Goal: Task Accomplishment & Management: Use online tool/utility

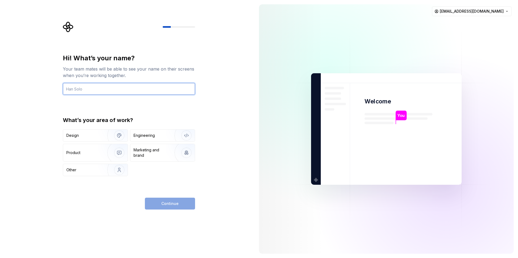
click at [109, 85] on input "text" at bounding box center [129, 89] width 132 height 12
type input "Rajesh"
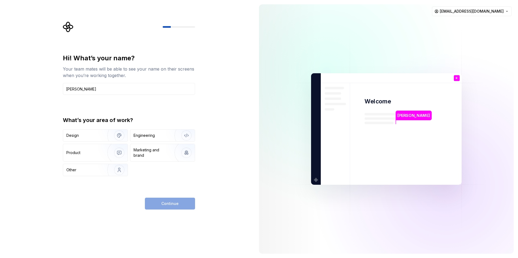
type button "Design"
click at [77, 132] on div "Design" at bounding box center [95, 136] width 64 height 12
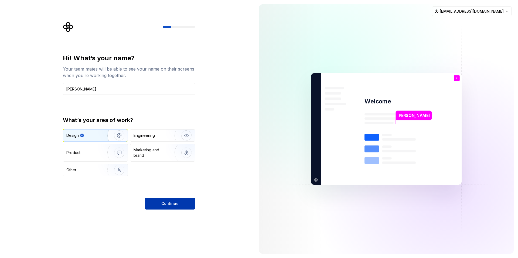
click at [172, 207] on button "Continue" at bounding box center [170, 204] width 50 height 12
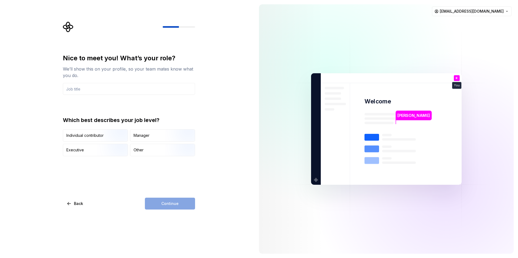
click at [403, 115] on p "Rajesh" at bounding box center [413, 116] width 32 height 6
click at [408, 129] on img at bounding box center [386, 129] width 218 height 255
click at [106, 90] on input "text" at bounding box center [129, 89] width 132 height 12
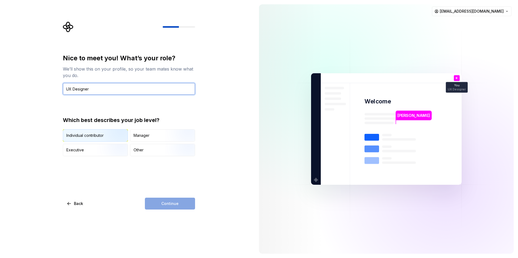
type input "UX Designer"
click at [97, 137] on img "button" at bounding box center [114, 142] width 35 height 36
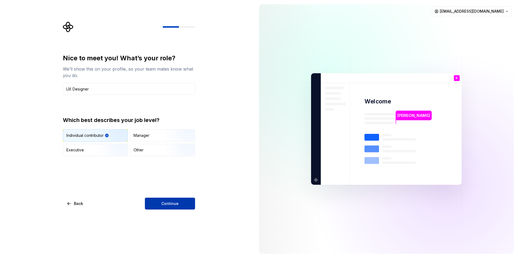
click at [156, 204] on button "Continue" at bounding box center [170, 204] width 50 height 12
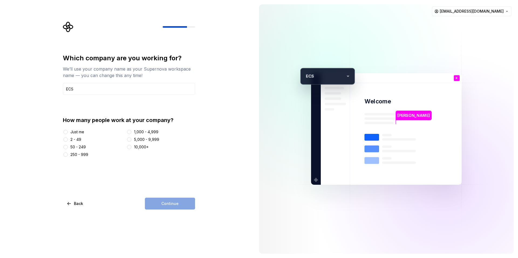
type input "ECS"
click at [80, 133] on div "Just me" at bounding box center [77, 131] width 14 height 5
click at [68, 133] on button "Just me" at bounding box center [65, 132] width 4 height 4
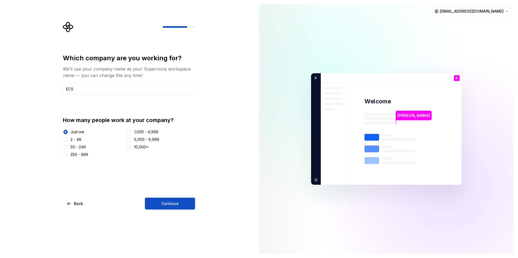
drag, startPoint x: 159, startPoint y: 202, endPoint x: 245, endPoint y: 208, distance: 86.4
click at [159, 202] on button "Continue" at bounding box center [170, 204] width 50 height 12
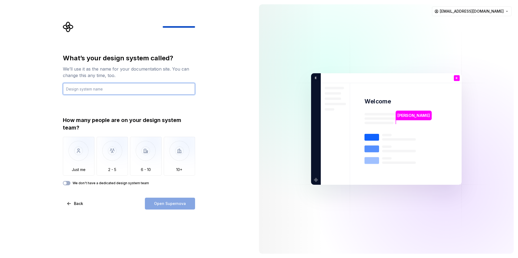
click at [84, 88] on input "text" at bounding box center [129, 89] width 132 height 12
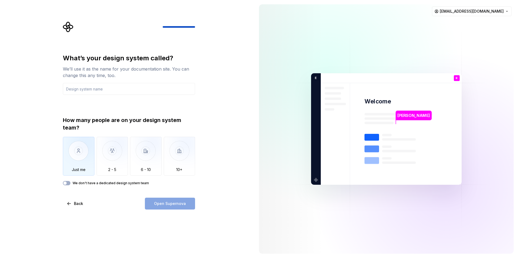
click at [85, 159] on img "button" at bounding box center [79, 155] width 32 height 36
click at [107, 91] on input "text" at bounding box center [129, 89] width 132 height 12
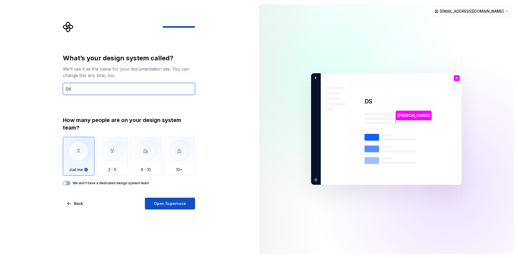
type input "DS"
click at [173, 197] on div "What’s your design system called? We’ll use it as the name for your documentati…" at bounding box center [129, 132] width 132 height 156
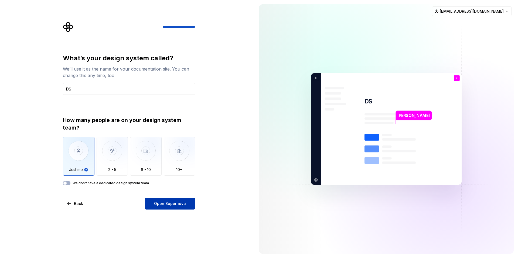
click at [172, 204] on span "Open Supernova" at bounding box center [170, 203] width 32 height 5
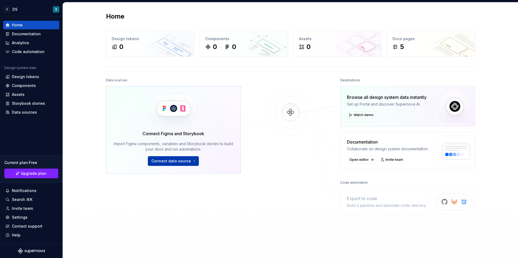
click at [193, 162] on button "Connect data source" at bounding box center [173, 161] width 51 height 10
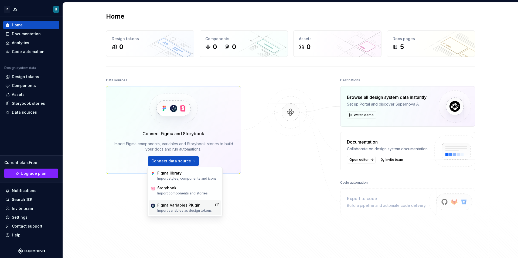
click at [214, 207] on div "Figma Variables Plugin Import variables as design tokens." at bounding box center [185, 208] width 73 height 15
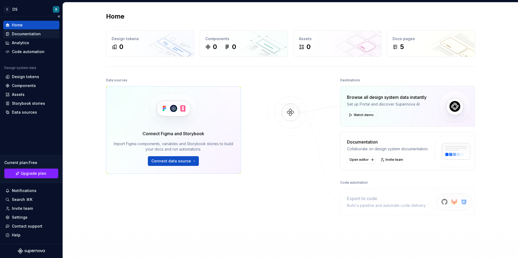
click at [23, 32] on div "Documentation" at bounding box center [26, 33] width 29 height 5
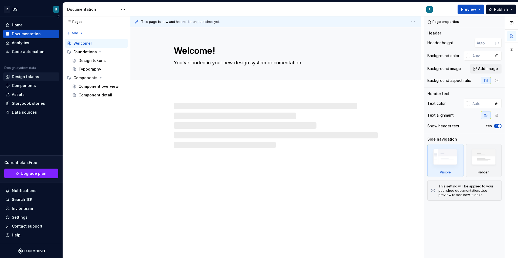
click at [26, 78] on div "Design tokens" at bounding box center [25, 76] width 27 height 5
type textarea "*"
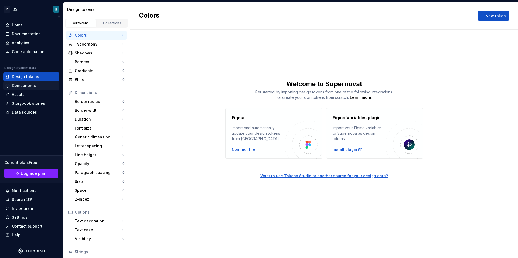
click at [37, 84] on div "Components" at bounding box center [31, 85] width 52 height 5
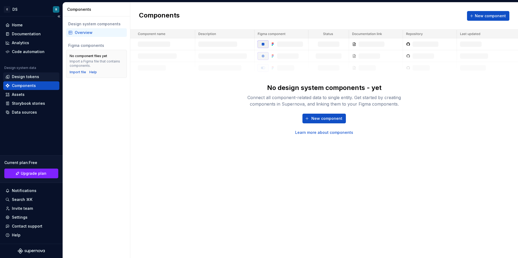
click at [41, 78] on div "Design tokens" at bounding box center [31, 76] width 52 height 5
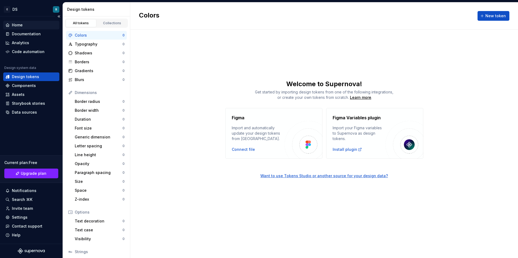
click at [35, 27] on div "Home" at bounding box center [31, 24] width 52 height 5
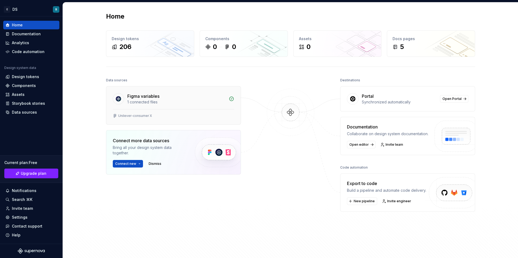
click at [151, 97] on div "Figma variables" at bounding box center [143, 96] width 32 height 6
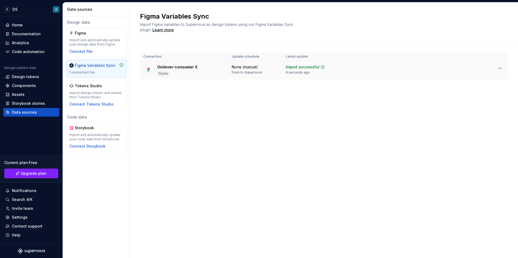
click at [177, 66] on div "Unilever-consumer X" at bounding box center [177, 66] width 40 height 5
click at [96, 39] on div "Import and automatically update your design data from Figma." at bounding box center [96, 42] width 54 height 9
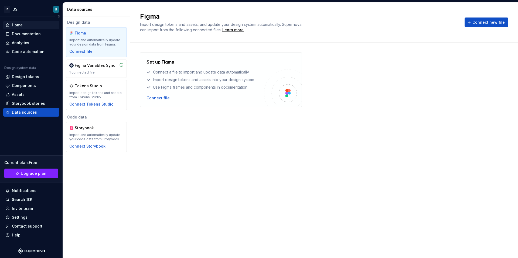
click at [26, 28] on div "Home" at bounding box center [31, 25] width 56 height 9
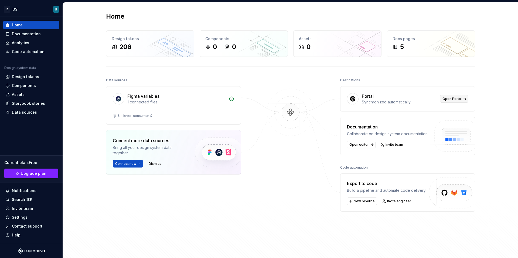
click at [447, 99] on span "Open Portal" at bounding box center [451, 99] width 19 height 4
click at [360, 199] on span "New pipeline" at bounding box center [363, 201] width 21 height 4
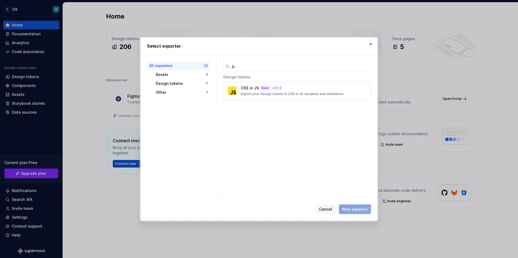
type input "js"
click at [292, 96] on p "Export your design tokens to CSS in JS variables and definitions." at bounding box center [292, 94] width 103 height 4
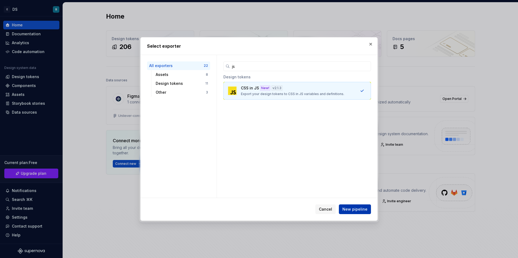
click at [353, 208] on span "New pipeline" at bounding box center [354, 209] width 25 height 5
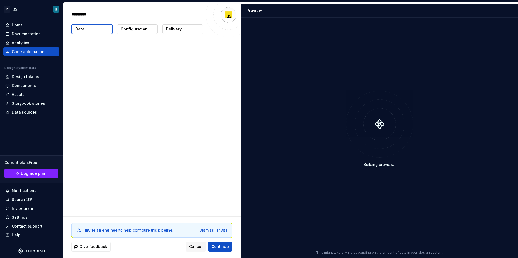
type textarea "*"
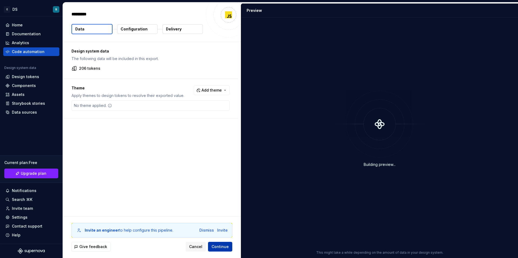
click at [225, 247] on span "Continue" at bounding box center [219, 246] width 17 height 5
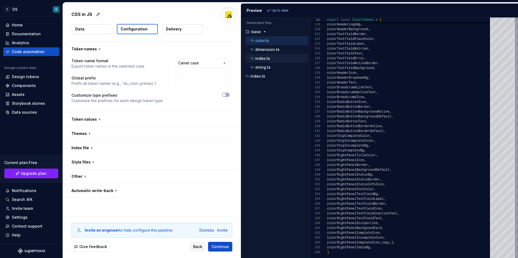
click at [270, 60] on div "index.ts" at bounding box center [278, 58] width 59 height 5
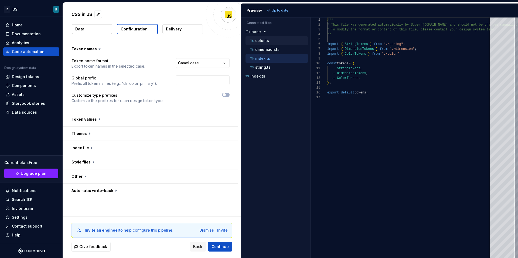
click at [272, 40] on div "color.ts" at bounding box center [278, 40] width 59 height 5
type textarea "**********"
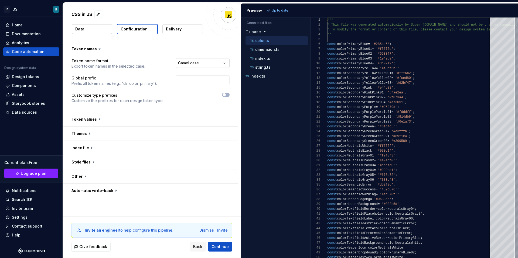
click at [225, 67] on html "**********" at bounding box center [259, 129] width 518 height 258
click at [220, 54] on html "**********" at bounding box center [259, 129] width 518 height 258
click at [224, 244] on span "Continue" at bounding box center [219, 246] width 17 height 5
click at [224, 247] on span "Continue" at bounding box center [219, 246] width 17 height 5
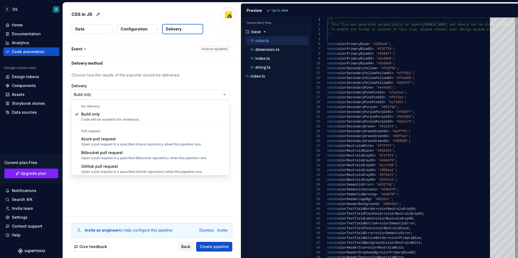
click at [220, 95] on html "**********" at bounding box center [259, 129] width 518 height 258
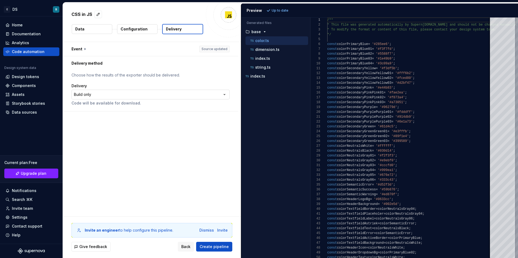
click at [217, 94] on html "**********" at bounding box center [259, 129] width 518 height 258
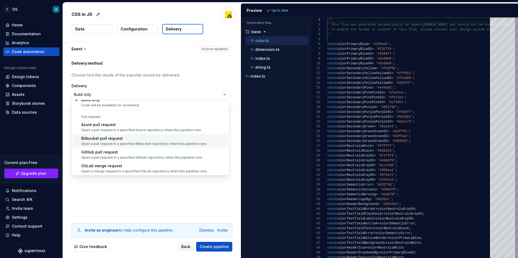
scroll to position [15, 0]
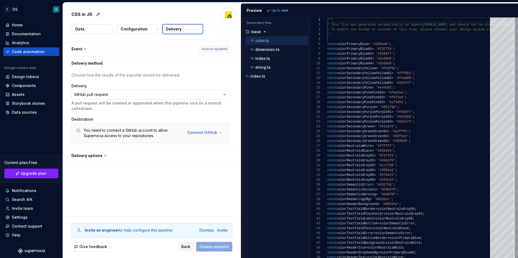
click at [197, 93] on html "**********" at bounding box center [259, 129] width 518 height 258
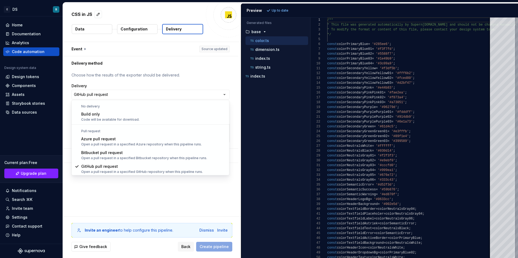
scroll to position [0, 0]
select select "*********"
